Goal: Task Accomplishment & Management: Complete application form

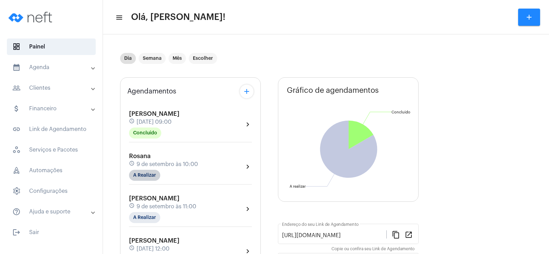
click at [134, 176] on mat-chip "A Realizar" at bounding box center [144, 175] width 31 height 11
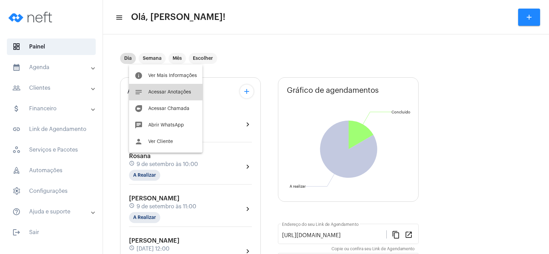
click at [177, 92] on span "Acessar Anotações" at bounding box center [169, 92] width 43 height 5
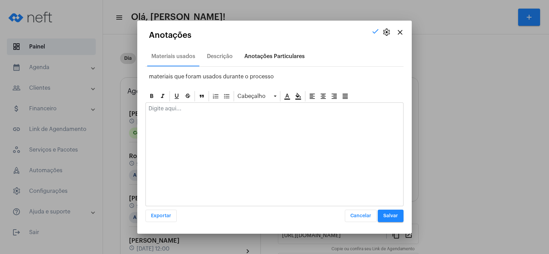
click at [269, 56] on div "Anotações Particulares" at bounding box center [274, 56] width 60 height 6
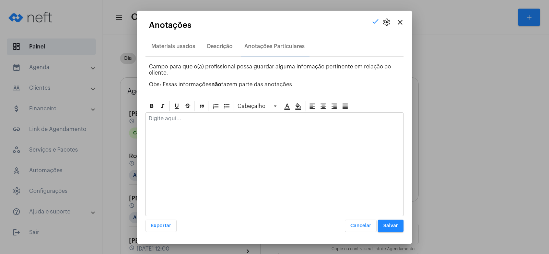
click at [168, 128] on div at bounding box center [275, 164] width 258 height 104
click at [162, 118] on p at bounding box center [275, 118] width 252 height 6
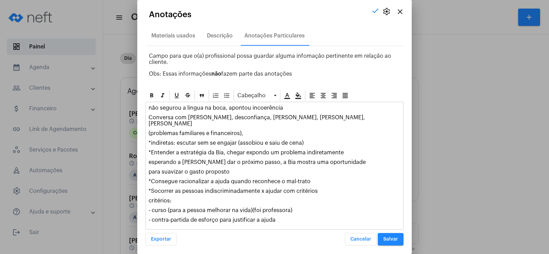
click at [282, 110] on p "não segurou a lingua na boca, apontou incoerência" at bounding box center [275, 108] width 252 height 6
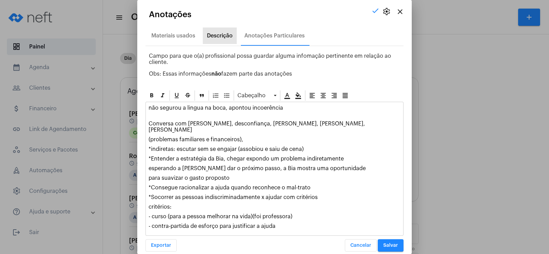
click at [221, 35] on div "Descrição" at bounding box center [220, 36] width 26 height 6
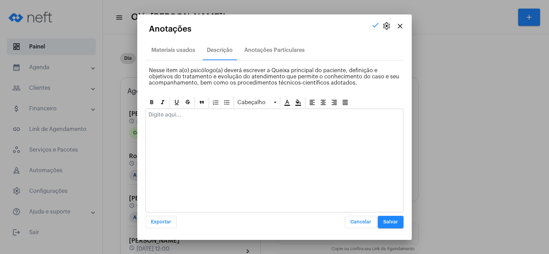
click at [167, 117] on p at bounding box center [275, 115] width 252 height 6
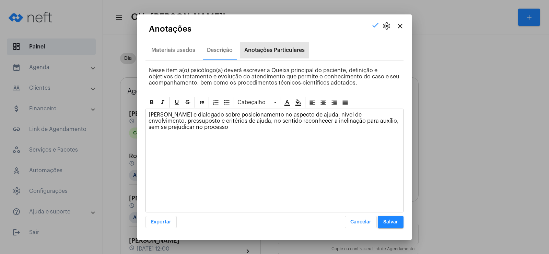
click at [264, 49] on div "Anotações Particulares" at bounding box center [274, 50] width 60 height 6
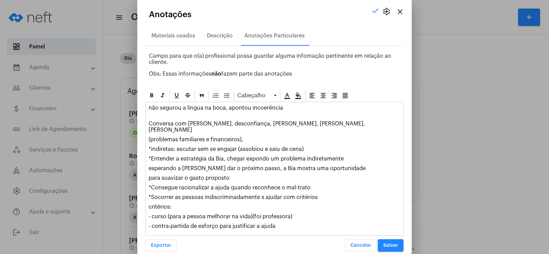
click at [284, 223] on p "- contra-partida de esforço para justificar a ajuda" at bounding box center [275, 226] width 252 height 6
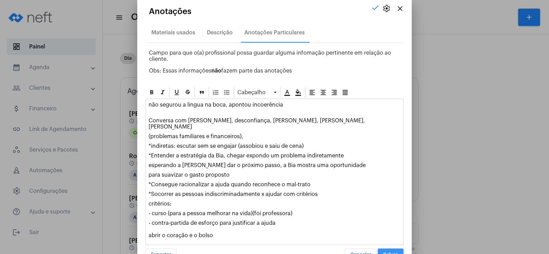
click at [392, 251] on button "Salvar" at bounding box center [391, 254] width 26 height 12
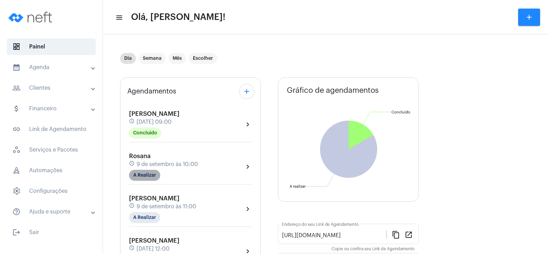
click at [147, 172] on mat-chip "A Realizar" at bounding box center [144, 175] width 31 height 11
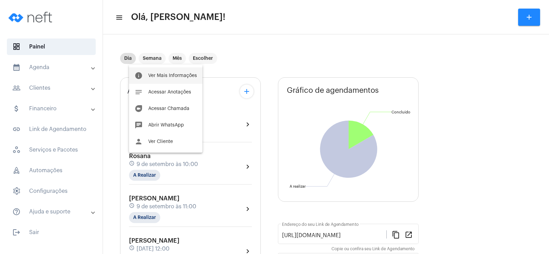
click at [162, 75] on span "Ver Mais Informações" at bounding box center [172, 75] width 49 height 5
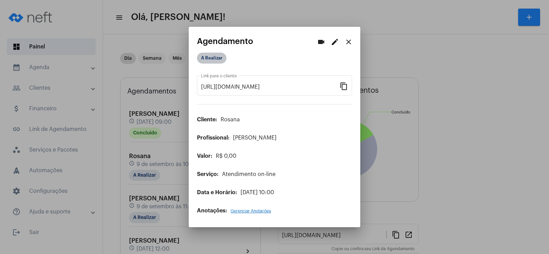
click at [213, 58] on mat-chip "A Realizar" at bounding box center [212, 58] width 30 height 11
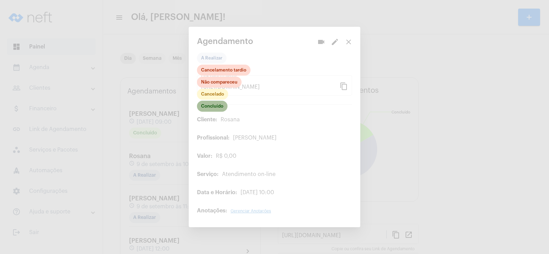
click at [214, 106] on mat-chip "Concluído" at bounding box center [212, 106] width 31 height 11
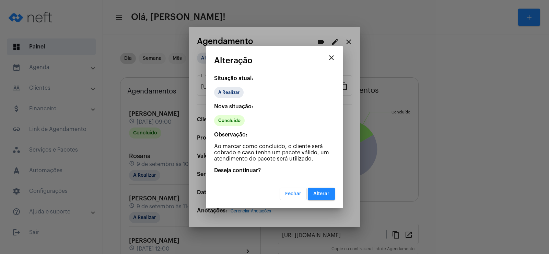
click at [329, 195] on span "Alterar" at bounding box center [322, 193] width 16 height 5
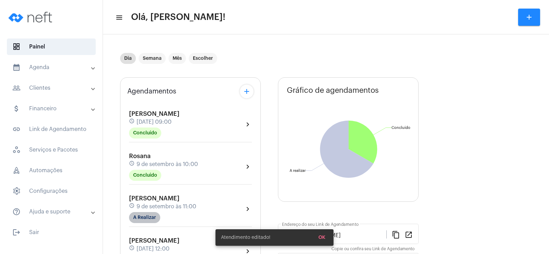
click at [144, 218] on mat-chip "A Realizar" at bounding box center [144, 217] width 31 height 11
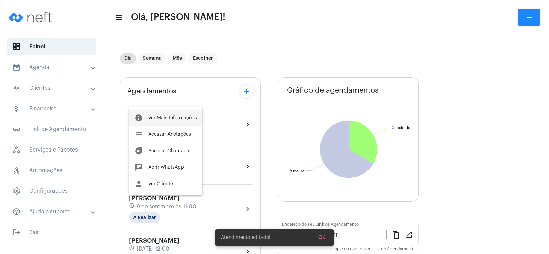
click at [173, 118] on span "Ver Mais Informações" at bounding box center [172, 117] width 49 height 5
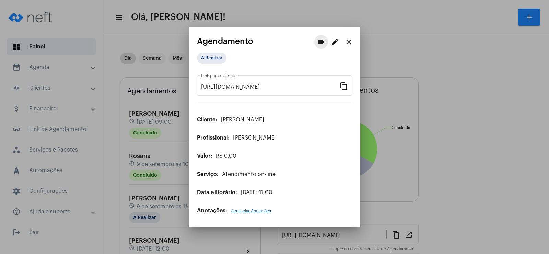
click at [321, 43] on mat-icon "videocam" at bounding box center [321, 42] width 8 height 8
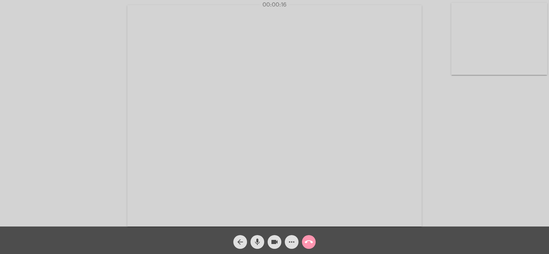
click at [289, 244] on mat-icon "more_horiz" at bounding box center [292, 242] width 8 height 8
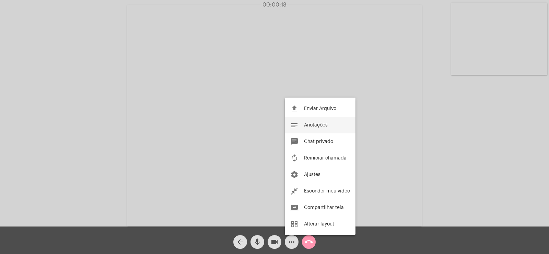
click at [329, 128] on button "notes Anotações" at bounding box center [320, 125] width 71 height 16
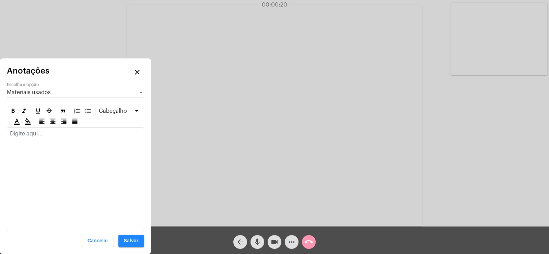
click at [42, 90] on span "Materiais usados" at bounding box center [29, 92] width 44 height 5
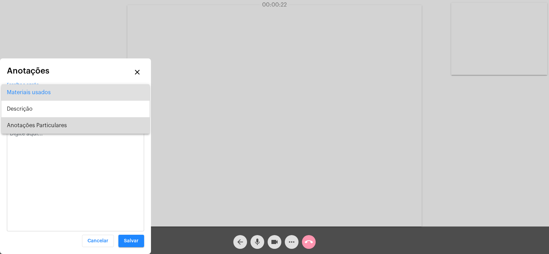
click at [37, 121] on span "Anotações Particulares" at bounding box center [75, 125] width 137 height 16
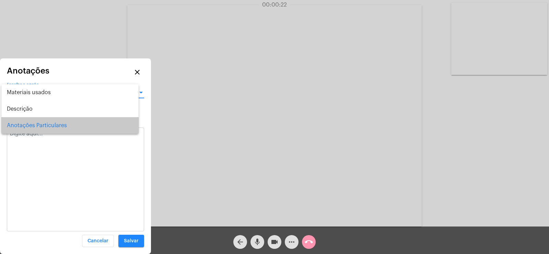
click at [33, 133] on p at bounding box center [75, 133] width 131 height 6
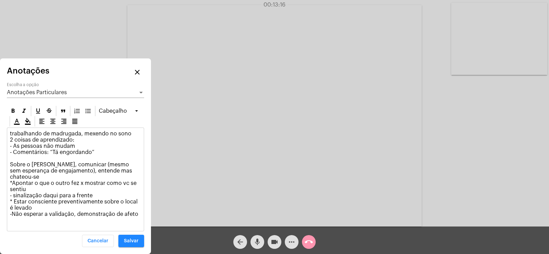
click at [137, 210] on p "trabalhando de madrugada, mexendo no sono 2 coisas de aprendizado: - As pessoas…" at bounding box center [75, 173] width 131 height 87
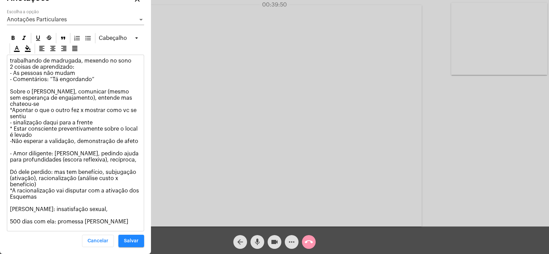
click at [37, 22] on span "Anotações Particulares" at bounding box center [37, 19] width 60 height 5
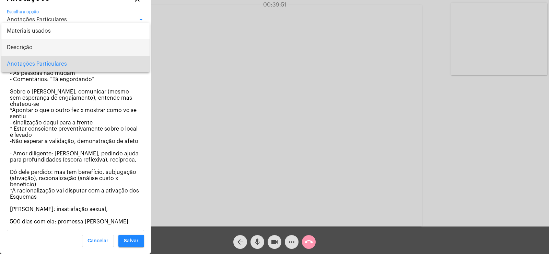
click at [39, 46] on span "Descrição" at bounding box center [75, 47] width 137 height 16
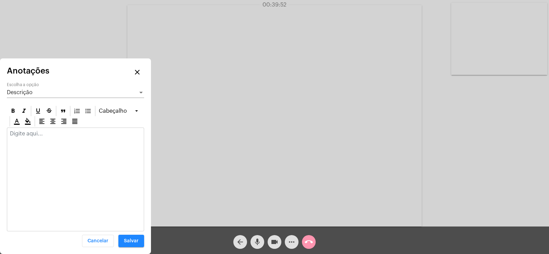
click at [27, 134] on p at bounding box center [75, 133] width 131 height 6
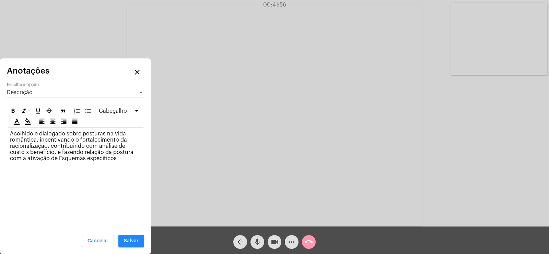
click at [30, 90] on span "Descrição" at bounding box center [20, 92] width 26 height 5
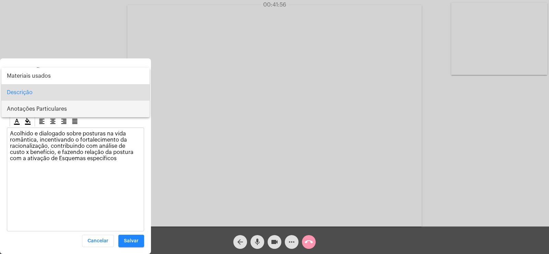
click at [36, 115] on span "Anotações Particulares" at bounding box center [75, 109] width 137 height 16
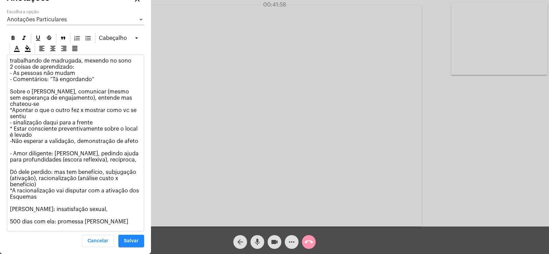
click at [107, 220] on p "trabalhando de madrugada, mexendo no sono 2 coisas de aprendizado: - As pessoas…" at bounding box center [75, 141] width 131 height 167
click at [132, 240] on span "Salvar" at bounding box center [131, 240] width 15 height 5
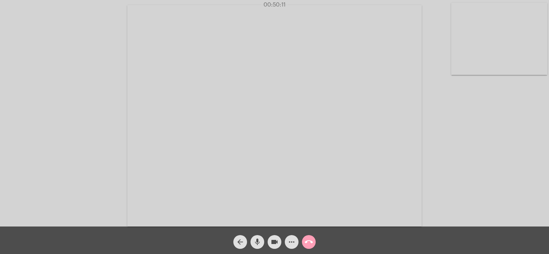
click at [307, 242] on mat-icon "call_end" at bounding box center [309, 242] width 8 height 8
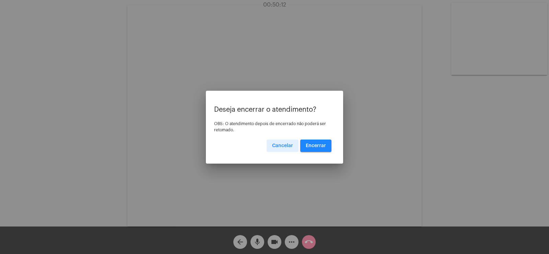
click at [311, 142] on button "Encerrar" at bounding box center [315, 145] width 31 height 12
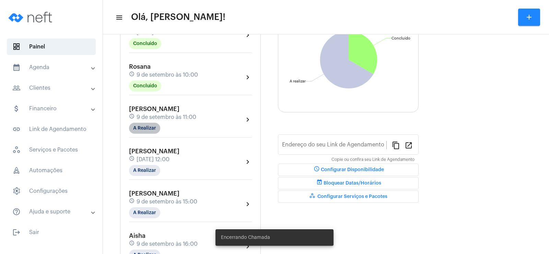
type input "[URL][DOMAIN_NAME]"
click at [153, 125] on mat-chip "A Realizar" at bounding box center [144, 128] width 31 height 11
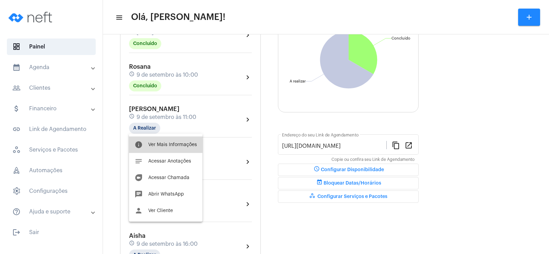
click at [171, 144] on span "Ver Mais Informações" at bounding box center [172, 144] width 49 height 5
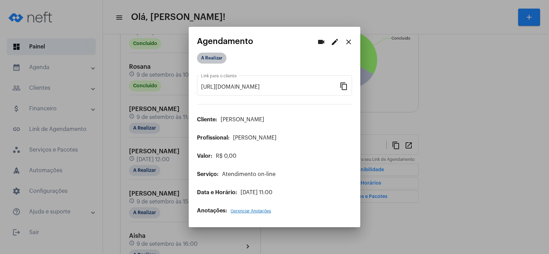
click at [215, 54] on mat-chip "A Realizar" at bounding box center [212, 58] width 30 height 11
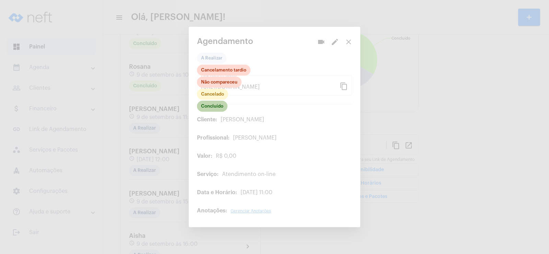
click at [219, 105] on mat-chip "Concluído" at bounding box center [212, 106] width 31 height 11
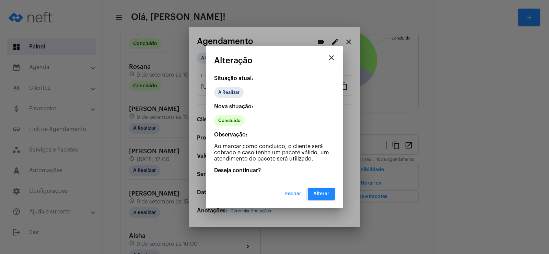
click at [317, 192] on span "Alterar" at bounding box center [322, 193] width 16 height 5
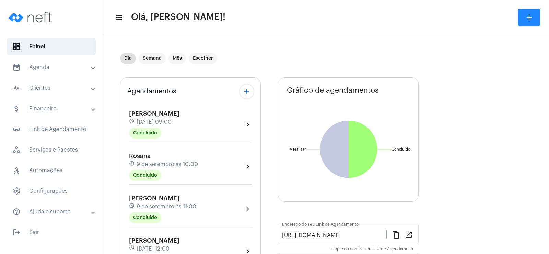
scroll to position [103, 0]
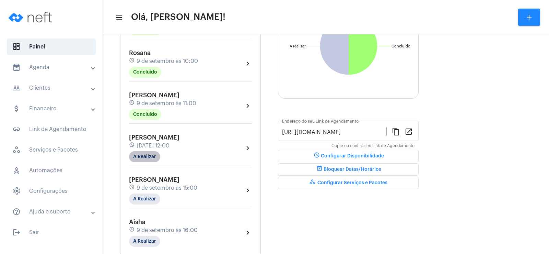
click at [147, 153] on mat-chip "A Realizar" at bounding box center [144, 156] width 31 height 11
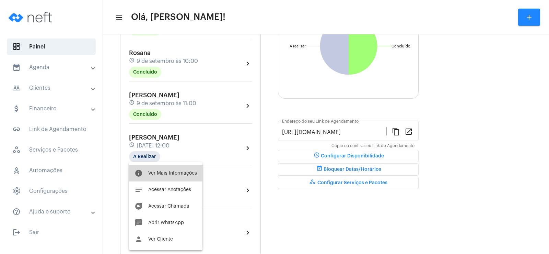
click at [169, 172] on span "Ver Mais Informações" at bounding box center [172, 173] width 49 height 5
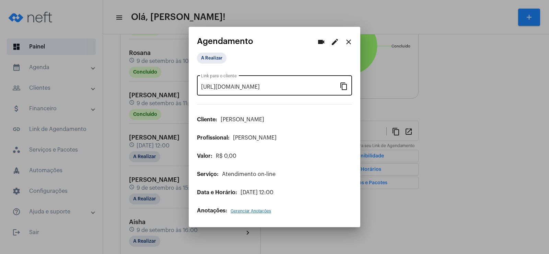
click at [344, 88] on mat-icon "content_copy" at bounding box center [344, 86] width 8 height 8
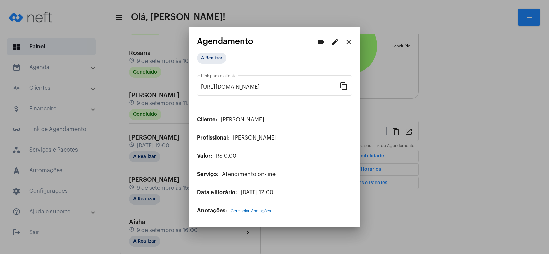
scroll to position [0, 60]
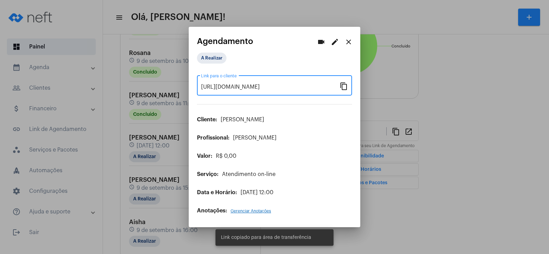
click at [319, 44] on mat-icon "videocam" at bounding box center [321, 42] width 8 height 8
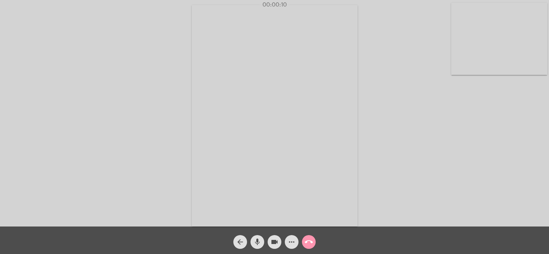
click at [295, 242] on mat-icon "more_horiz" at bounding box center [292, 242] width 8 height 8
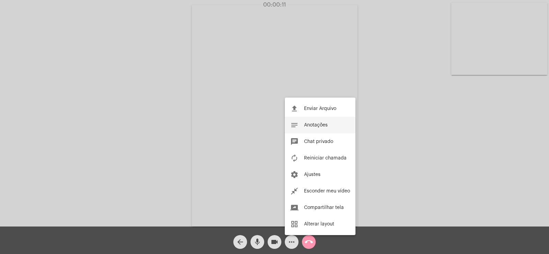
click at [312, 125] on span "Anotações" at bounding box center [316, 125] width 24 height 5
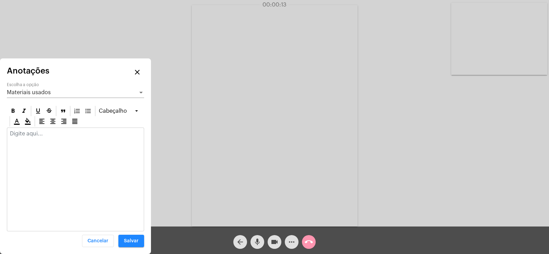
click at [27, 92] on span "Materiais usados" at bounding box center [29, 92] width 44 height 5
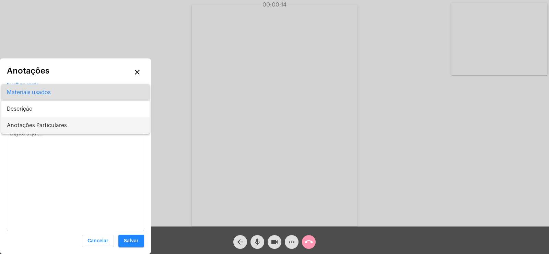
click at [32, 128] on span "Anotações Particulares" at bounding box center [75, 125] width 137 height 16
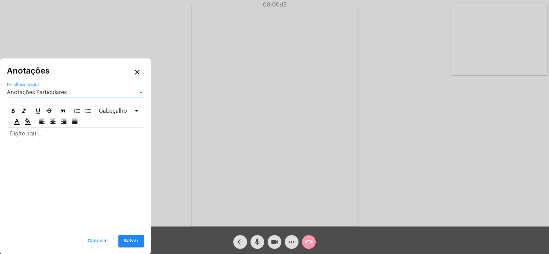
click at [27, 133] on p at bounding box center [75, 133] width 131 height 6
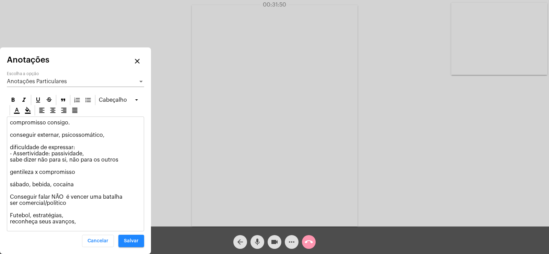
click at [130, 240] on span "Salvar" at bounding box center [131, 240] width 15 height 5
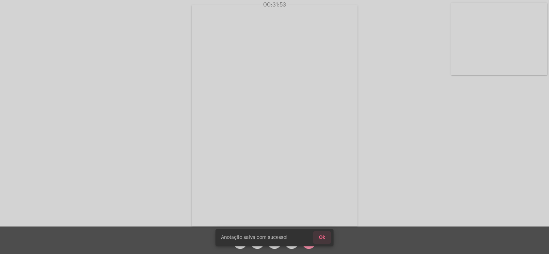
click at [320, 236] on span "Ok" at bounding box center [322, 237] width 7 height 5
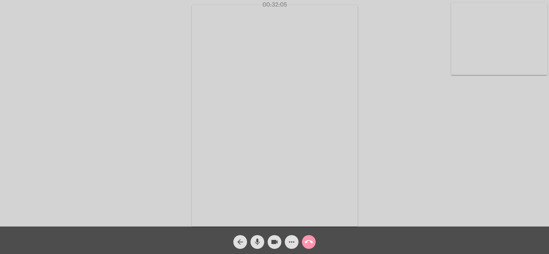
click at [312, 239] on mat-icon "call_end" at bounding box center [309, 242] width 8 height 8
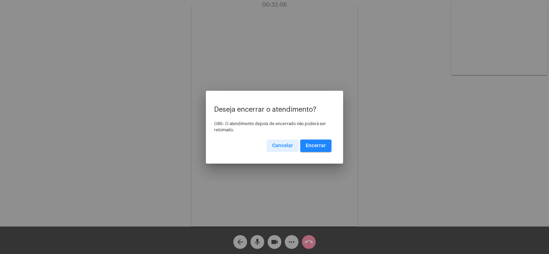
click at [317, 144] on span "Encerrar" at bounding box center [316, 145] width 20 height 5
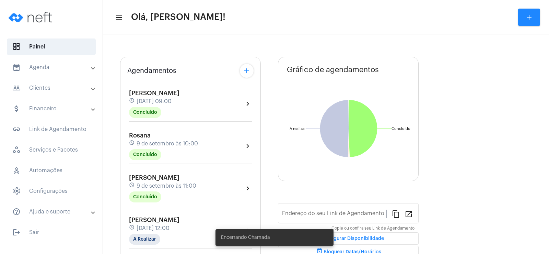
scroll to position [69, 0]
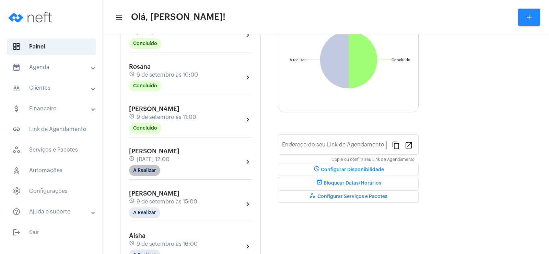
click at [144, 173] on mat-chip "A Realizar" at bounding box center [144, 170] width 31 height 11
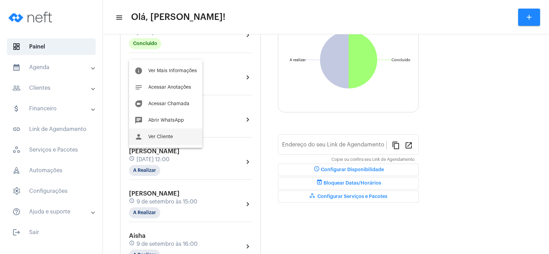
type input "[URL][DOMAIN_NAME]"
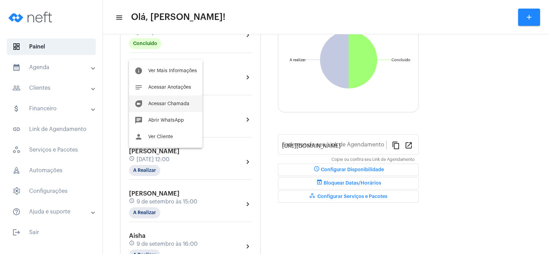
scroll to position [89, 0]
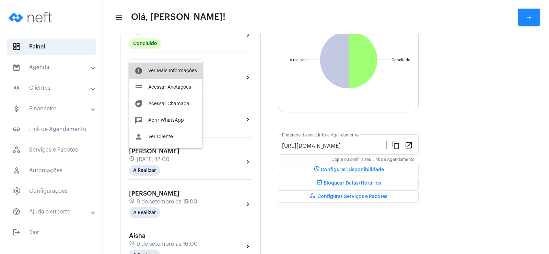
click at [156, 73] on button "info Ver Mais Informações" at bounding box center [165, 70] width 73 height 16
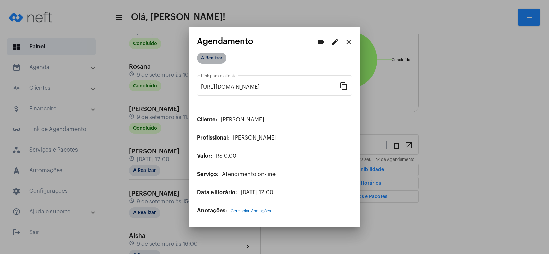
click at [212, 59] on mat-chip "A Realizar" at bounding box center [212, 58] width 30 height 11
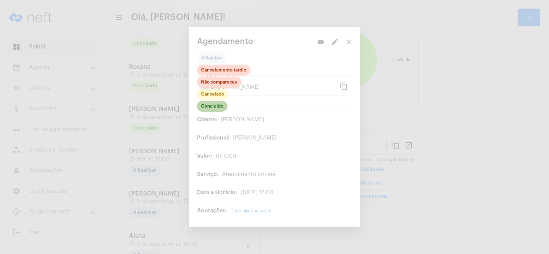
click at [218, 106] on mat-chip "Concluído" at bounding box center [212, 106] width 31 height 11
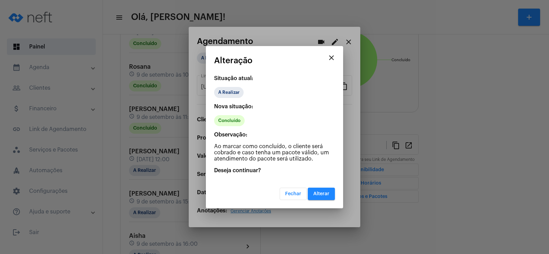
click at [330, 197] on button "Alterar" at bounding box center [321, 193] width 27 height 12
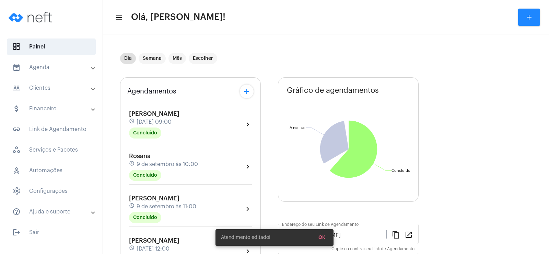
scroll to position [69, 0]
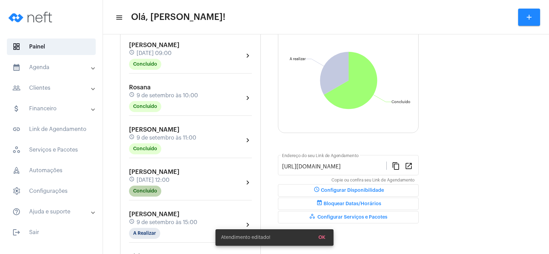
click at [146, 191] on mat-chip "Concluído" at bounding box center [145, 190] width 32 height 11
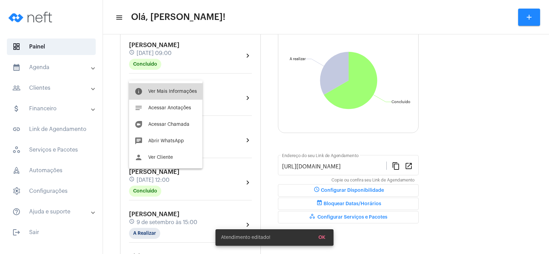
click at [182, 95] on button "info Ver Mais Informações" at bounding box center [165, 91] width 73 height 16
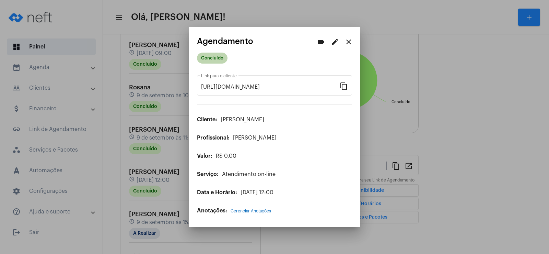
click at [214, 55] on mat-chip "Concluído" at bounding box center [212, 58] width 31 height 11
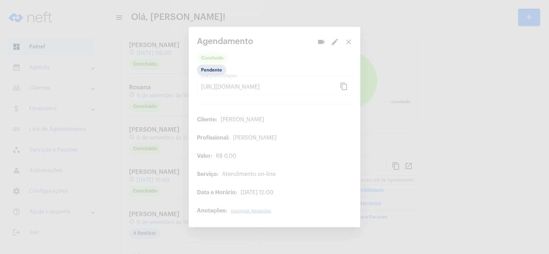
click at [278, 59] on div at bounding box center [274, 127] width 549 height 254
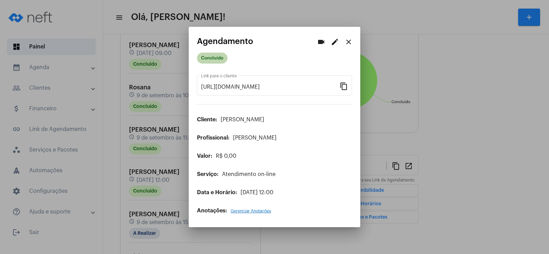
click at [227, 60] on mat-chip "Concluído" at bounding box center [212, 58] width 31 height 11
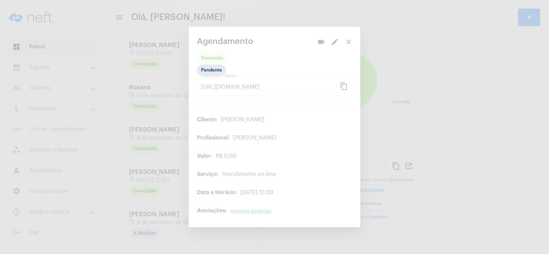
click at [266, 59] on div at bounding box center [274, 127] width 549 height 254
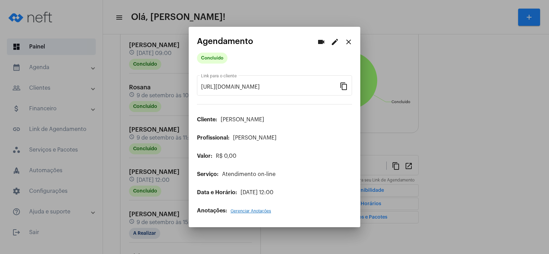
click at [351, 38] on mat-icon "close" at bounding box center [349, 42] width 8 height 8
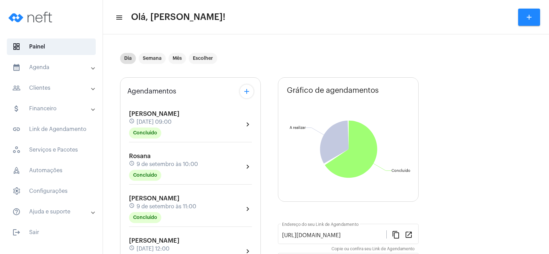
scroll to position [103, 0]
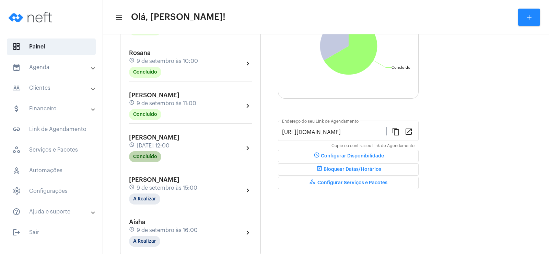
click at [143, 155] on mat-chip "Concluído" at bounding box center [145, 156] width 32 height 11
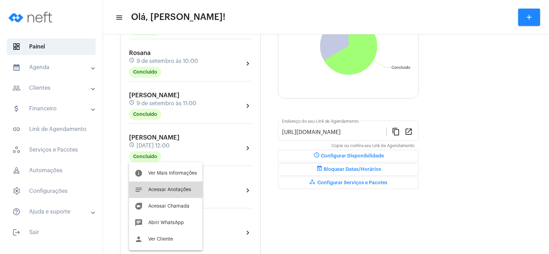
click at [165, 189] on span "Acessar Anotações" at bounding box center [169, 189] width 43 height 5
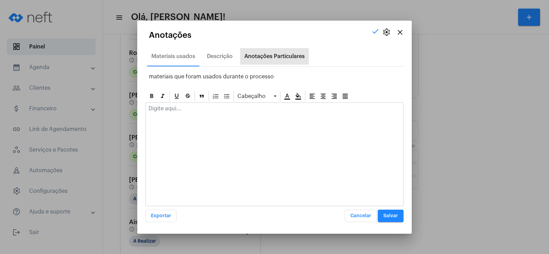
click at [281, 53] on div "Anotações Particulares" at bounding box center [274, 56] width 69 height 16
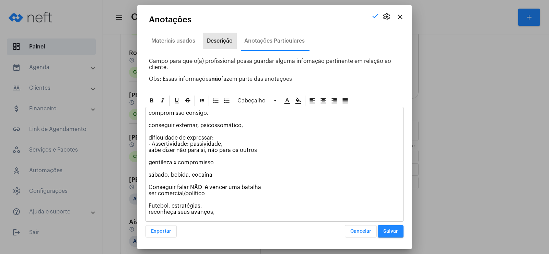
click at [219, 40] on div "Descrição" at bounding box center [220, 41] width 26 height 6
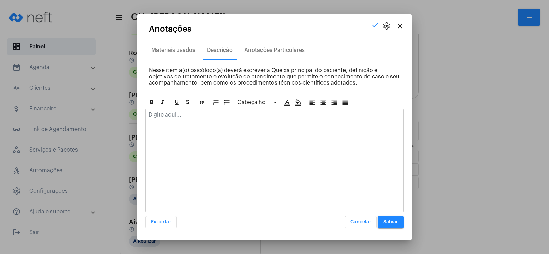
click at [162, 115] on p at bounding box center [275, 115] width 252 height 6
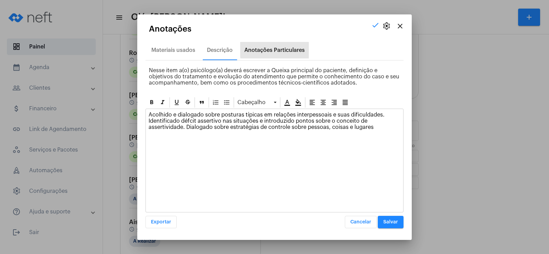
click at [296, 48] on div "Anotações Particulares" at bounding box center [274, 50] width 60 height 6
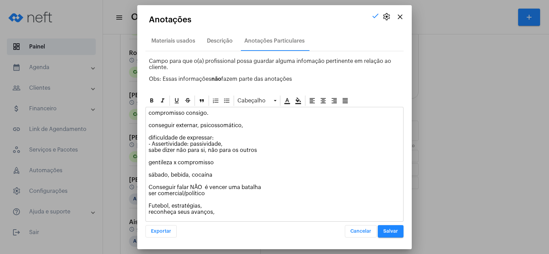
click at [391, 233] on span "Salvar" at bounding box center [391, 231] width 15 height 5
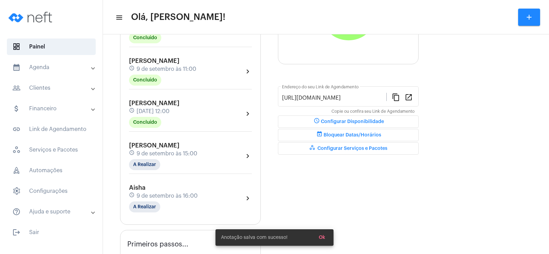
scroll to position [172, 0]
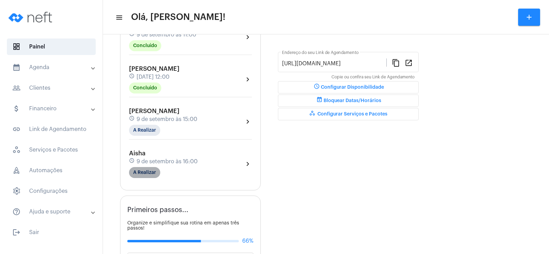
click at [144, 174] on mat-chip "A Realizar" at bounding box center [144, 172] width 31 height 11
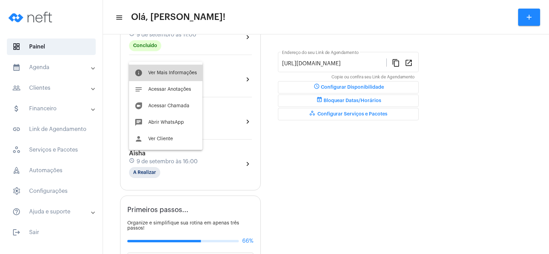
click at [168, 73] on span "Ver Mais Informações" at bounding box center [172, 72] width 49 height 5
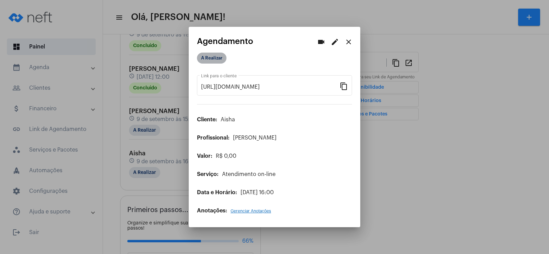
click at [219, 60] on mat-chip "A Realizar" at bounding box center [212, 58] width 30 height 11
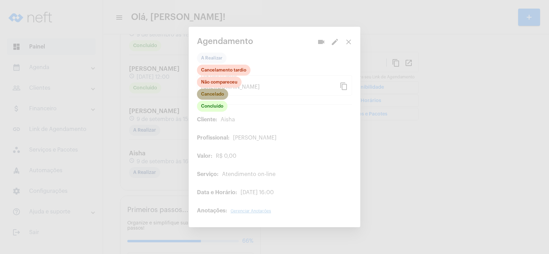
click at [218, 91] on mat-chip "Cancelado" at bounding box center [212, 94] width 31 height 11
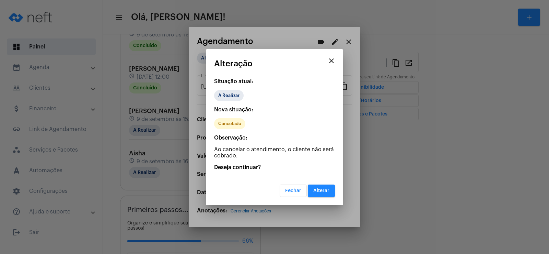
click at [324, 188] on span "Alterar" at bounding box center [322, 190] width 16 height 5
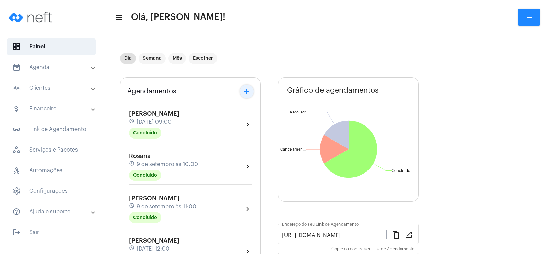
click at [248, 89] on mat-icon "add" at bounding box center [247, 91] width 8 height 8
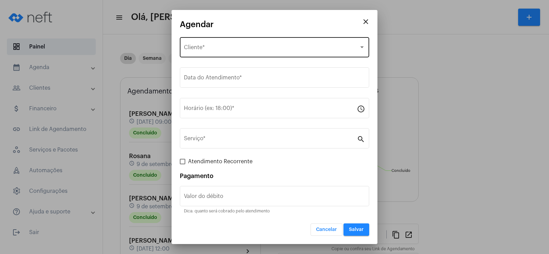
click at [207, 43] on div "Selecione o Cliente Cliente *" at bounding box center [274, 47] width 181 height 22
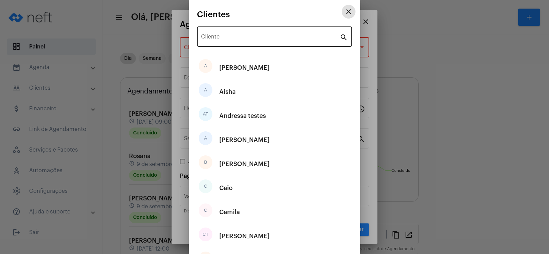
click at [219, 36] on input "Cliente" at bounding box center [270, 38] width 139 height 6
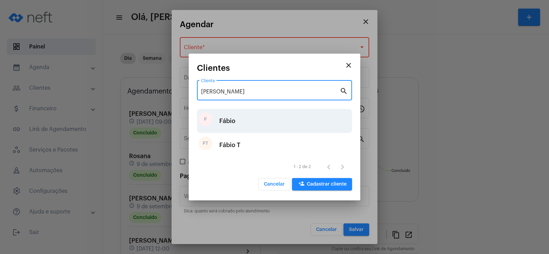
type input "[PERSON_NAME]"
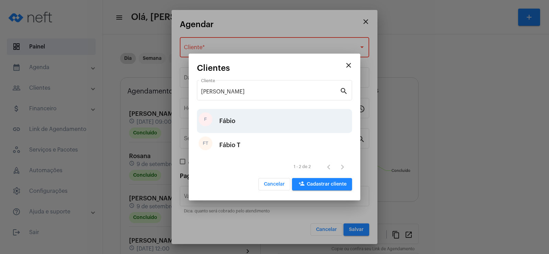
click at [223, 114] on div "Fábio" at bounding box center [227, 121] width 16 height 21
type input "R$"
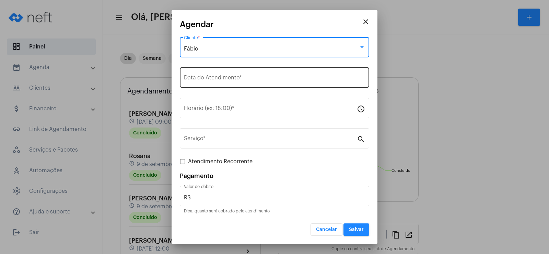
click at [229, 78] on input "Data do Atendimento *" at bounding box center [274, 79] width 181 height 6
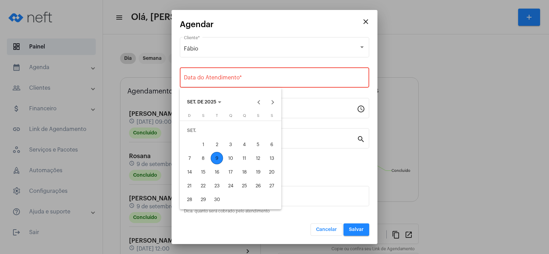
click at [216, 159] on div "9" at bounding box center [217, 158] width 12 height 12
type input "[DATE]"
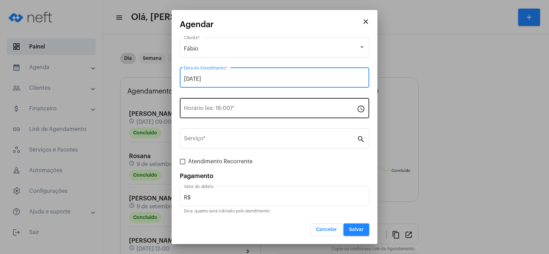
click at [203, 113] on div "Horário (ex: 18:00) *" at bounding box center [270, 107] width 173 height 22
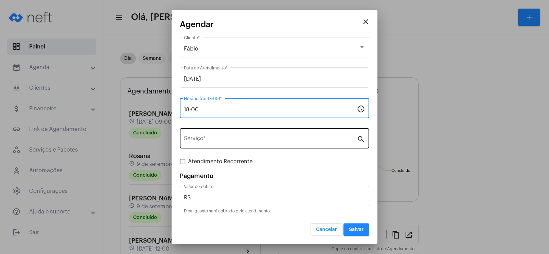
type input "18:00"
click at [242, 142] on input "Serviço *" at bounding box center [270, 140] width 173 height 6
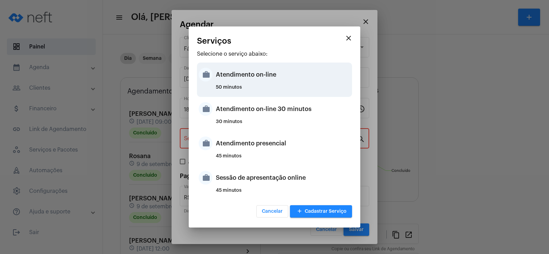
click at [237, 83] on div "Atendimento on-line" at bounding box center [283, 74] width 135 height 21
type input "Atendimento on-line"
type input "R$ 0"
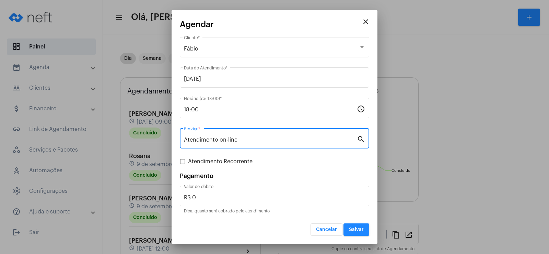
click at [360, 225] on button "Salvar" at bounding box center [357, 229] width 26 height 12
